Goal: Communication & Community: Answer question/provide support

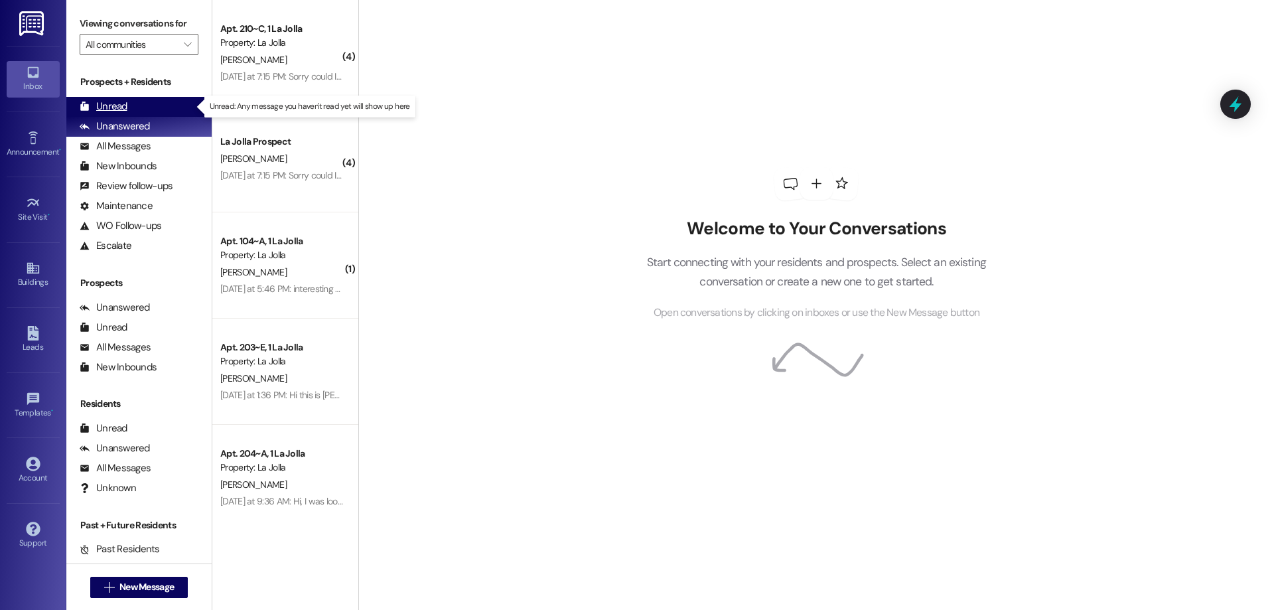
click at [168, 99] on div "Unread (0)" at bounding box center [138, 107] width 145 height 20
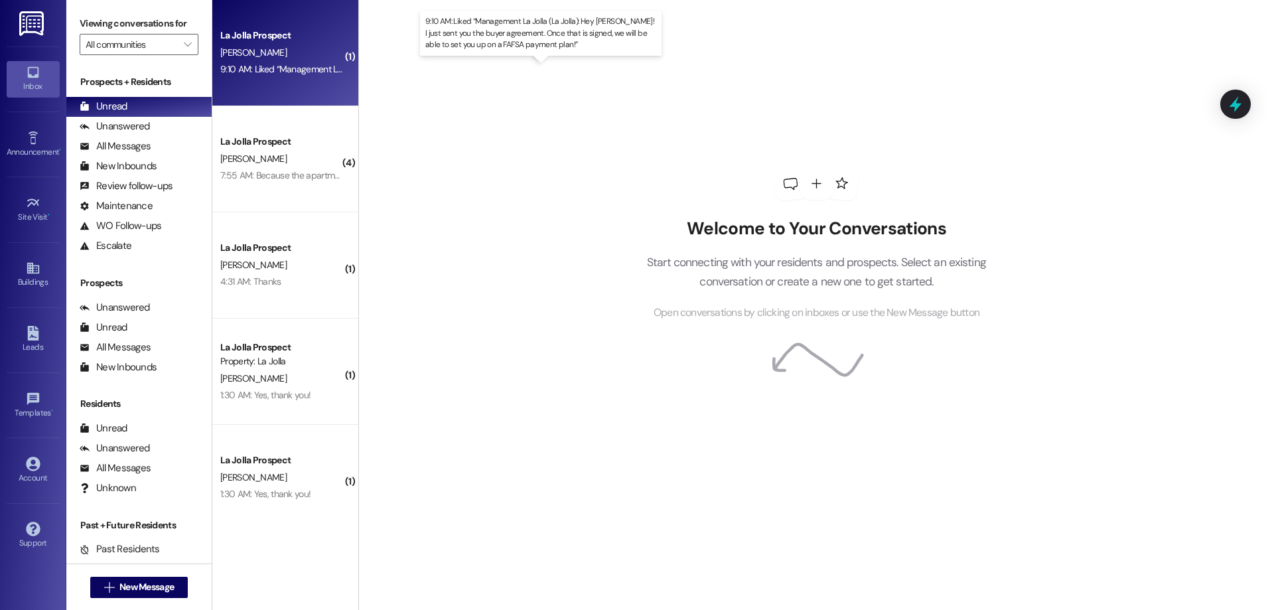
click at [284, 66] on div "9:10 AM: Liked “Management La Jolla (La Jolla): Hey [PERSON_NAME]! I just sent …" at bounding box center [571, 69] width 702 height 12
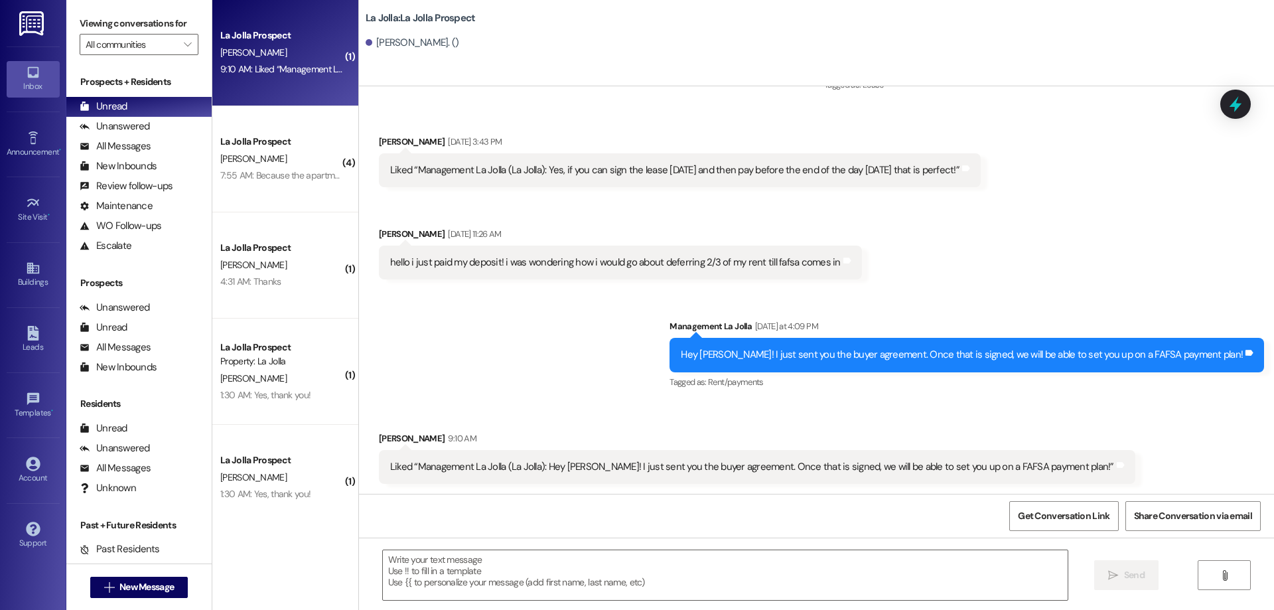
scroll to position [1428, 0]
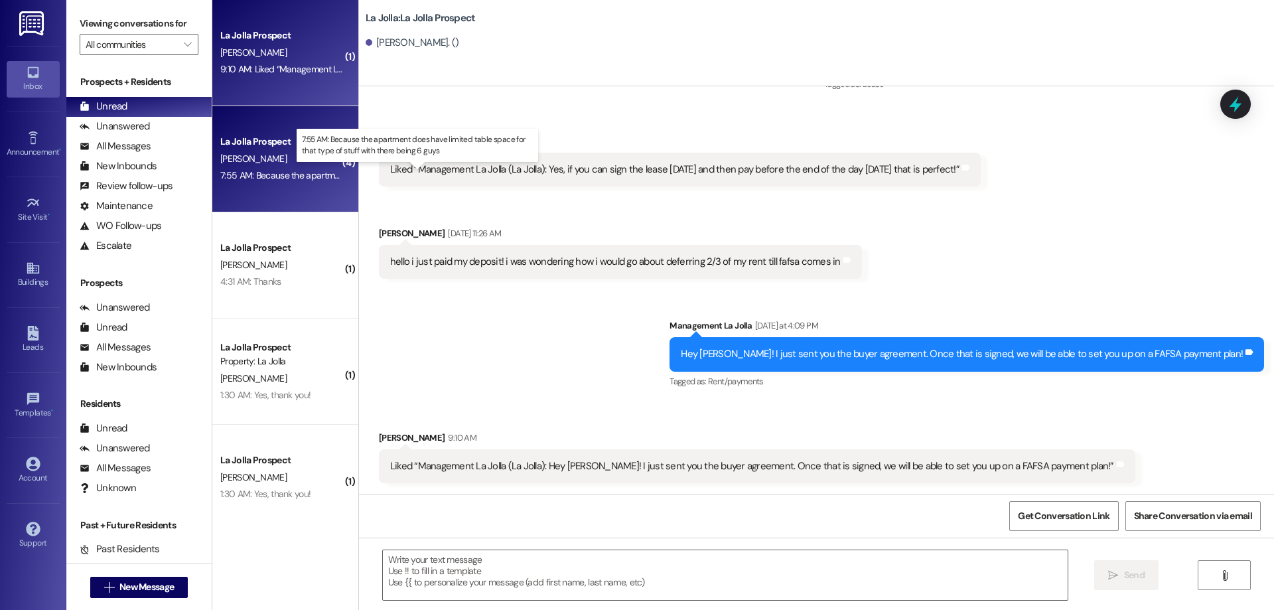
click at [276, 175] on div "7:55 AM: Because the apartment does have limited table space for that type of s…" at bounding box center [429, 175] width 418 height 12
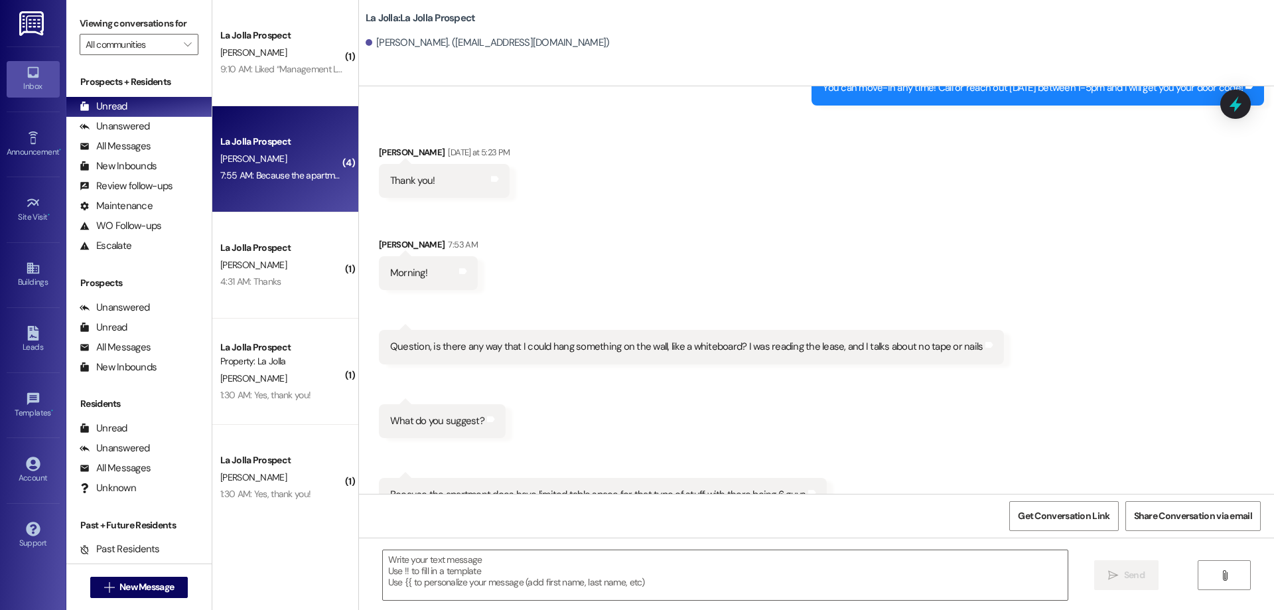
scroll to position [3783, 0]
click at [657, 558] on textarea at bounding box center [725, 575] width 685 height 50
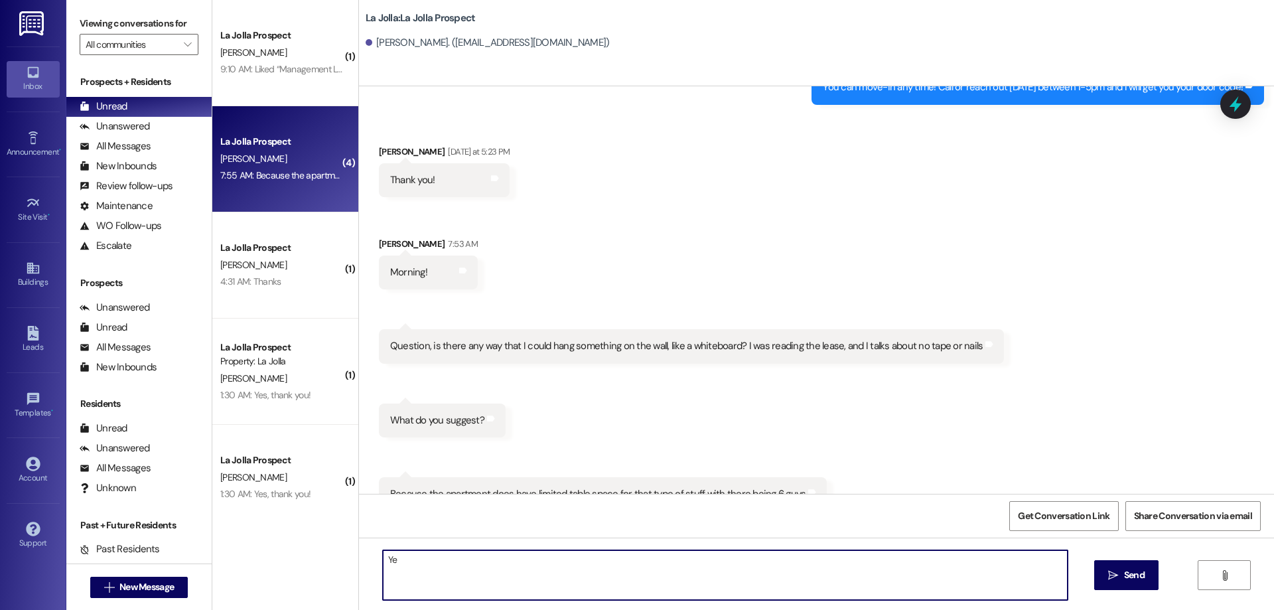
type textarea "Y"
